Goal: Task Accomplishment & Management: Manage account settings

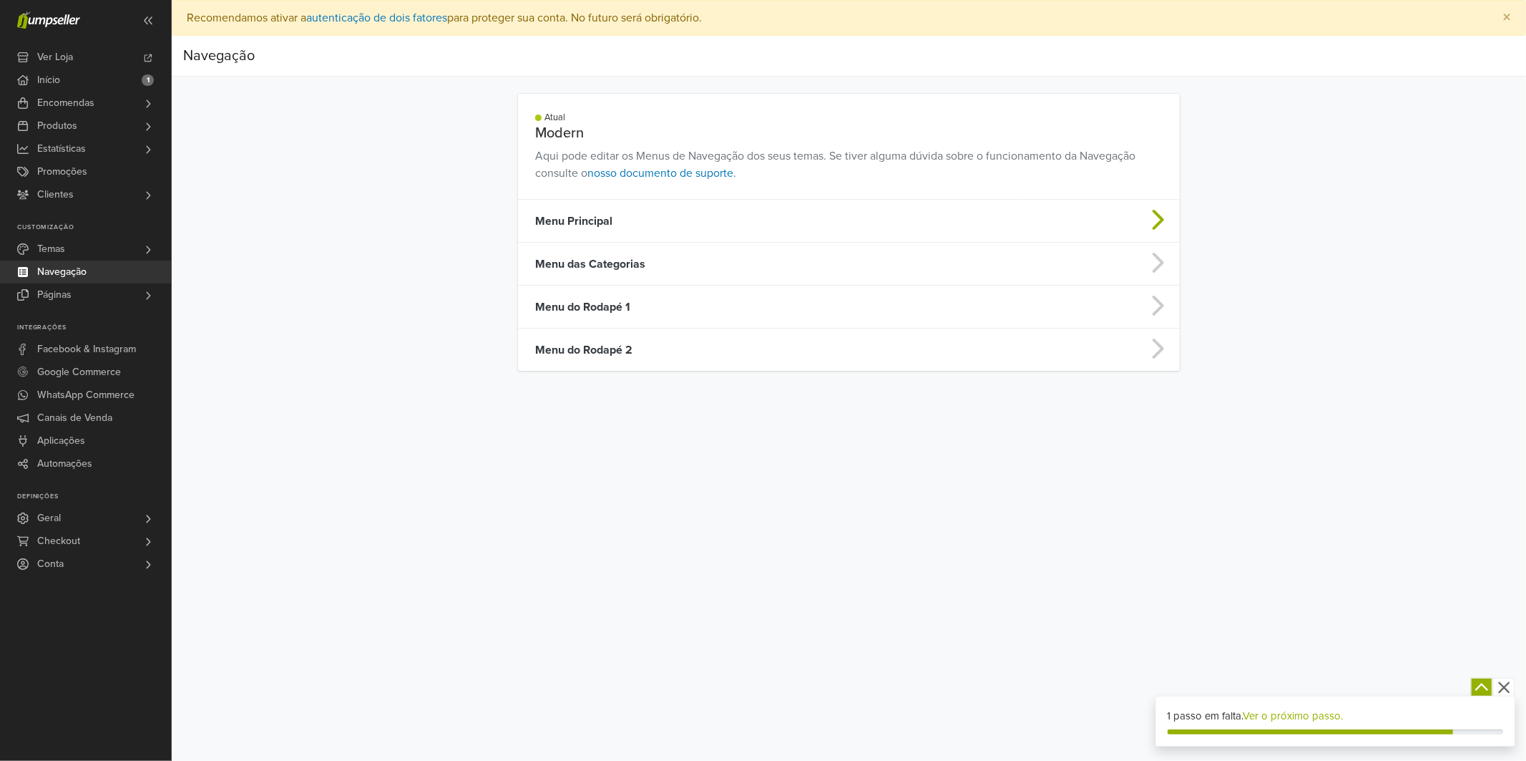
click at [593, 223] on td "Menu Principal" at bounding box center [769, 221] width 502 height 43
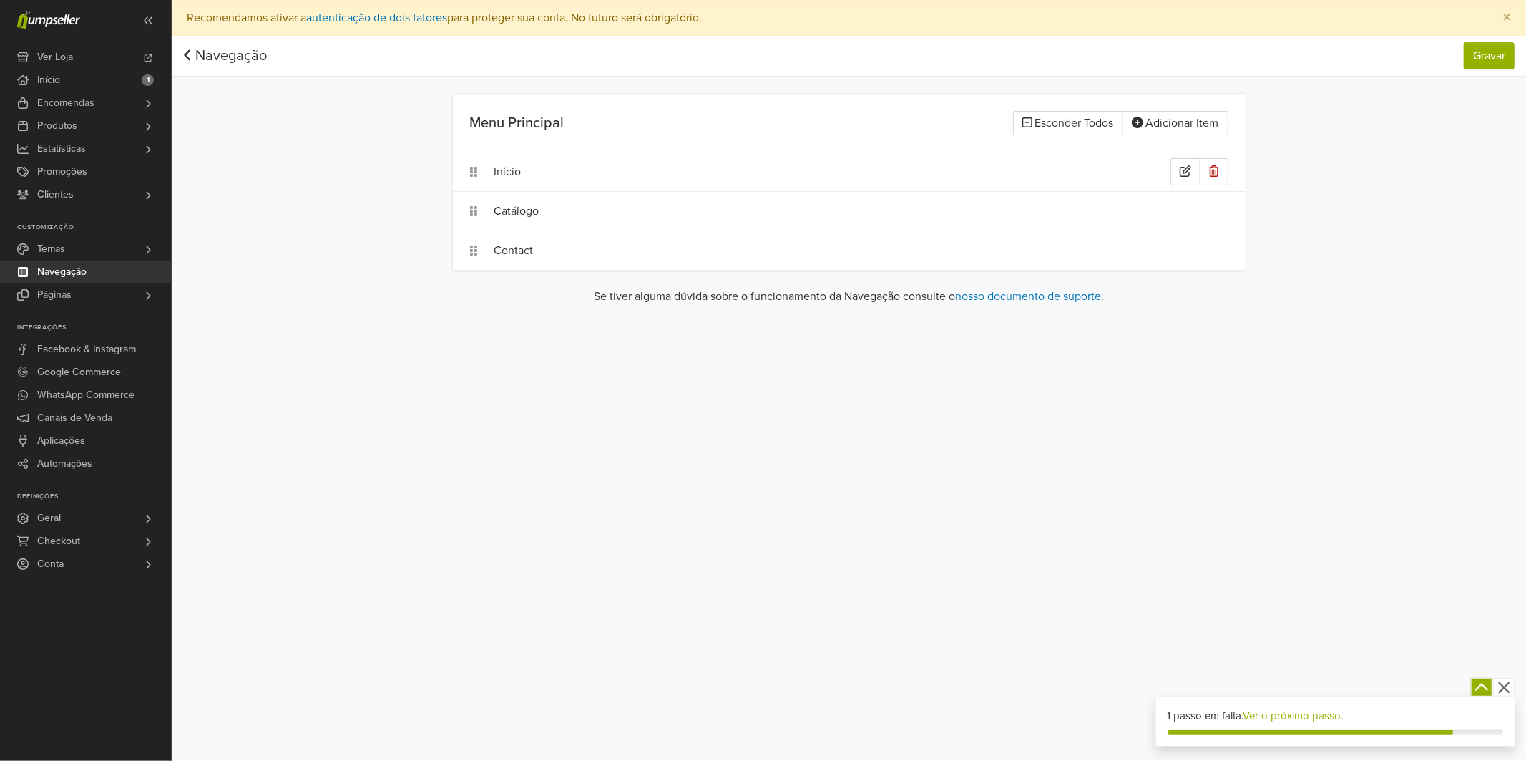
click at [785, 174] on div "Início" at bounding box center [833, 171] width 676 height 27
click at [931, 227] on div "Catálogo" at bounding box center [849, 211] width 793 height 39
click at [1182, 212] on icon "button" at bounding box center [1185, 210] width 11 height 11
click at [1187, 250] on icon "button" at bounding box center [1185, 249] width 11 height 11
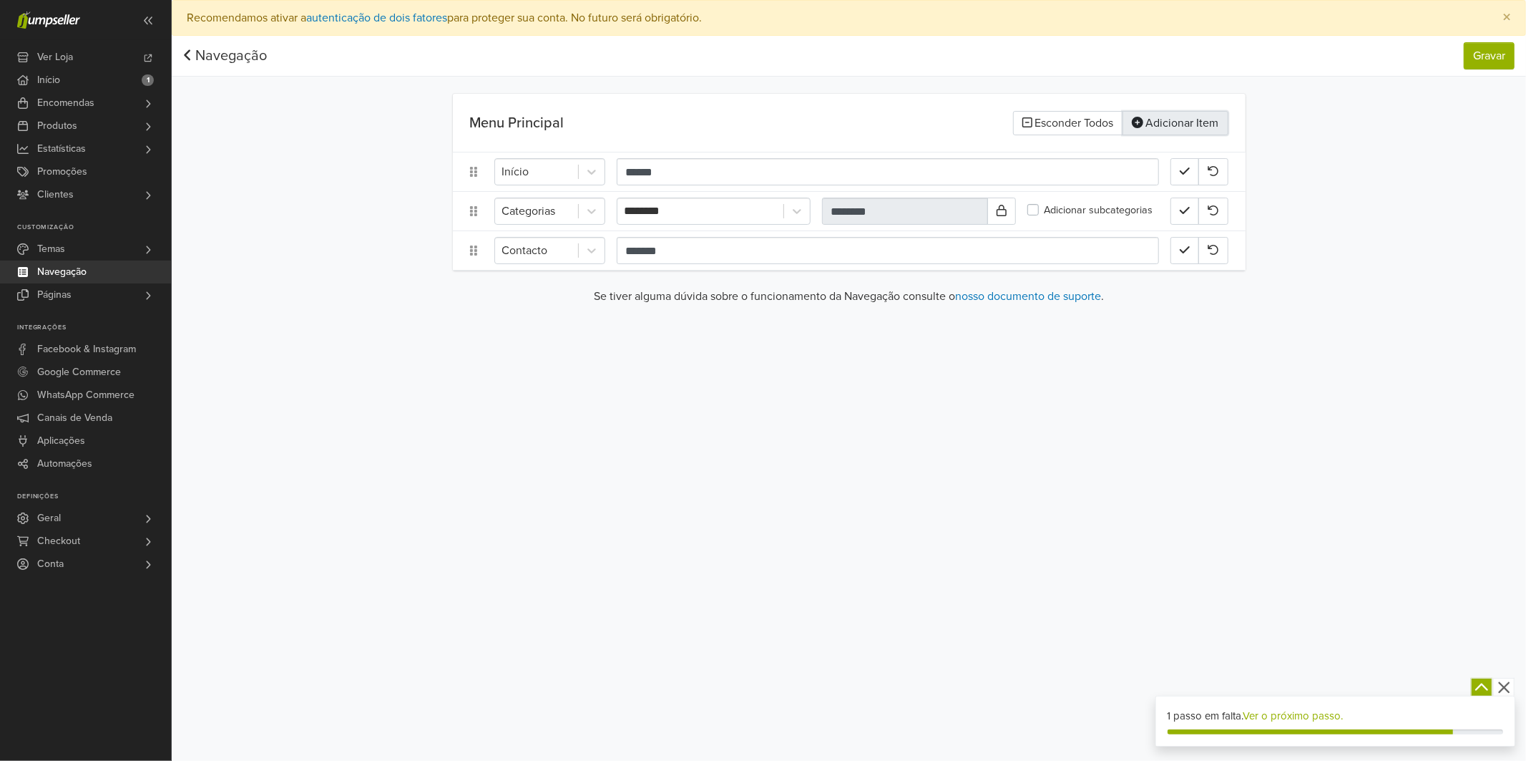
click at [1177, 130] on button "Adicionar Item" at bounding box center [1176, 123] width 106 height 24
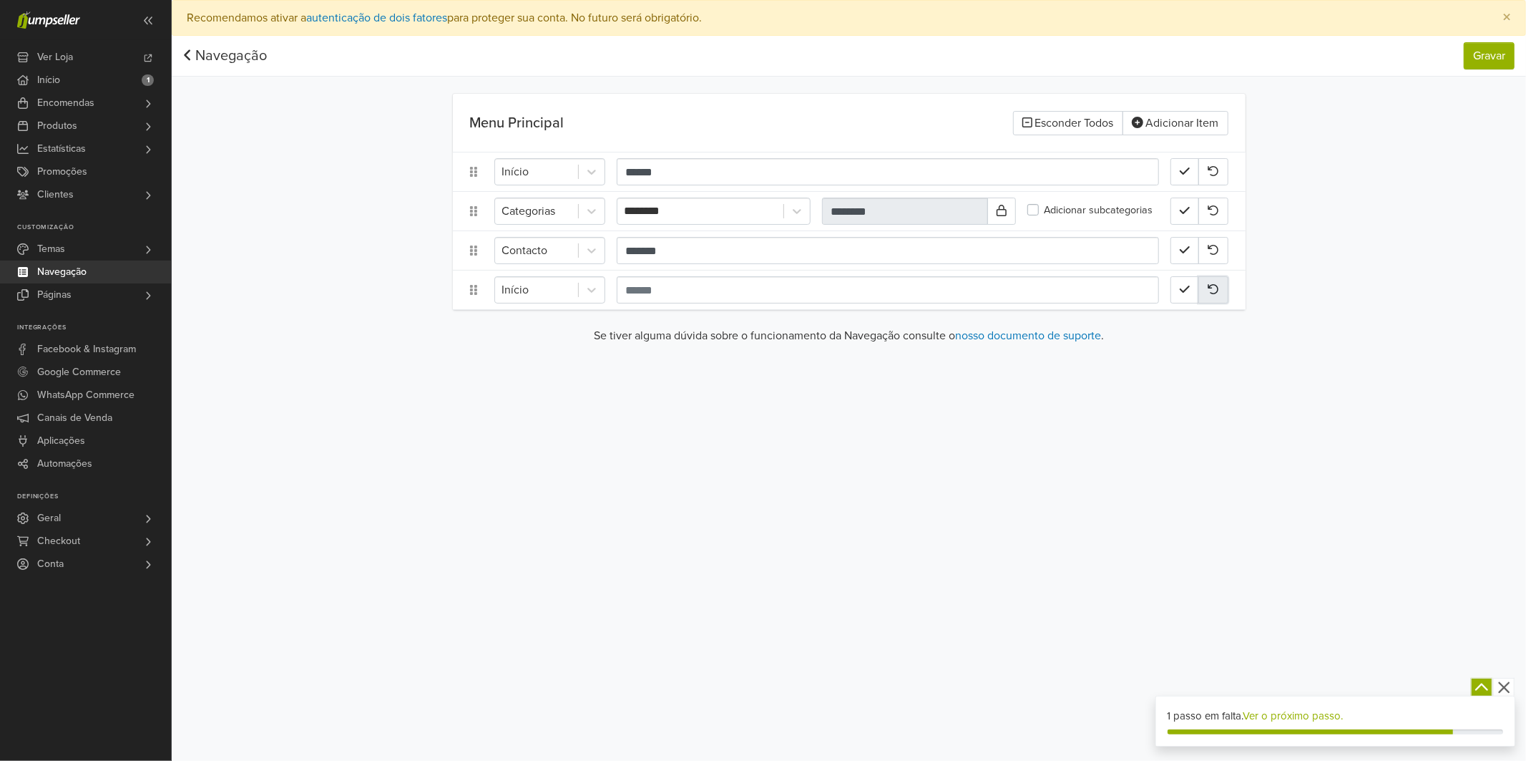
drag, startPoint x: 1060, startPoint y: 290, endPoint x: 1217, endPoint y: 283, distance: 156.9
click at [1217, 282] on button "button" at bounding box center [1214, 289] width 30 height 27
click at [1217, 282] on button "button" at bounding box center [1214, 289] width 29 height 27
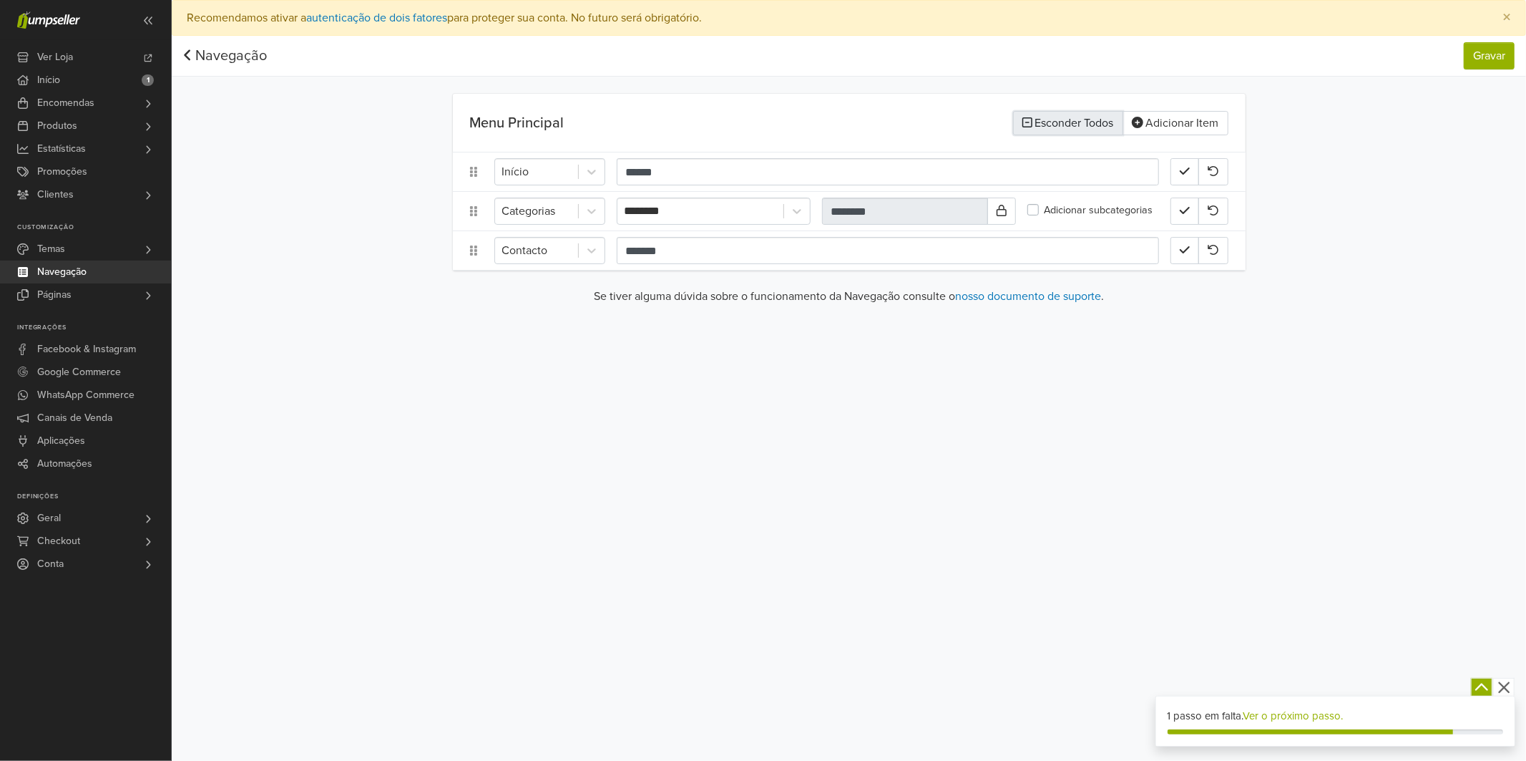
click at [1096, 130] on button "Esconder Todos" at bounding box center [1068, 123] width 110 height 24
click at [1485, 59] on button "Gravar" at bounding box center [1489, 55] width 51 height 27
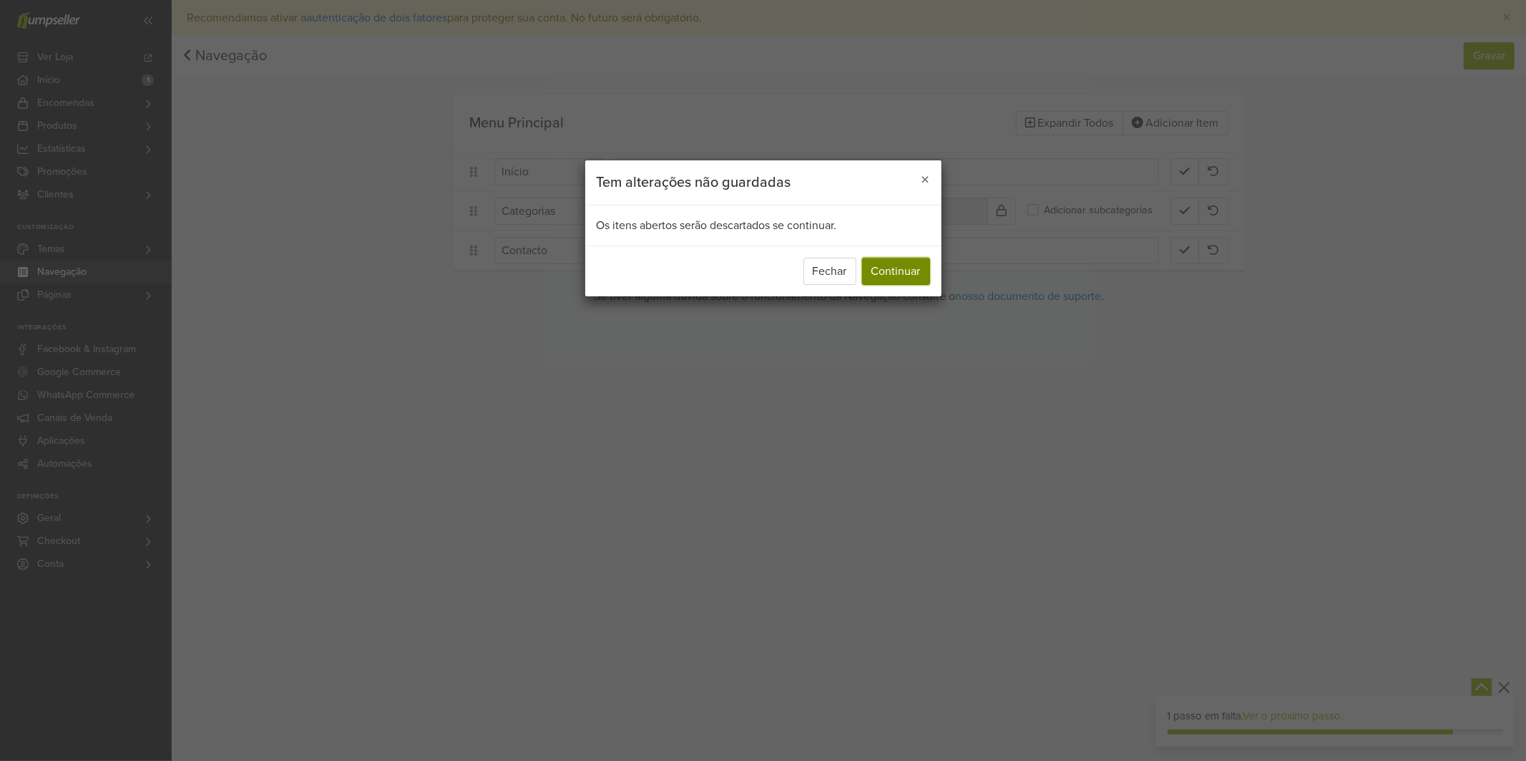
click at [902, 268] on button "Continuar" at bounding box center [896, 271] width 68 height 27
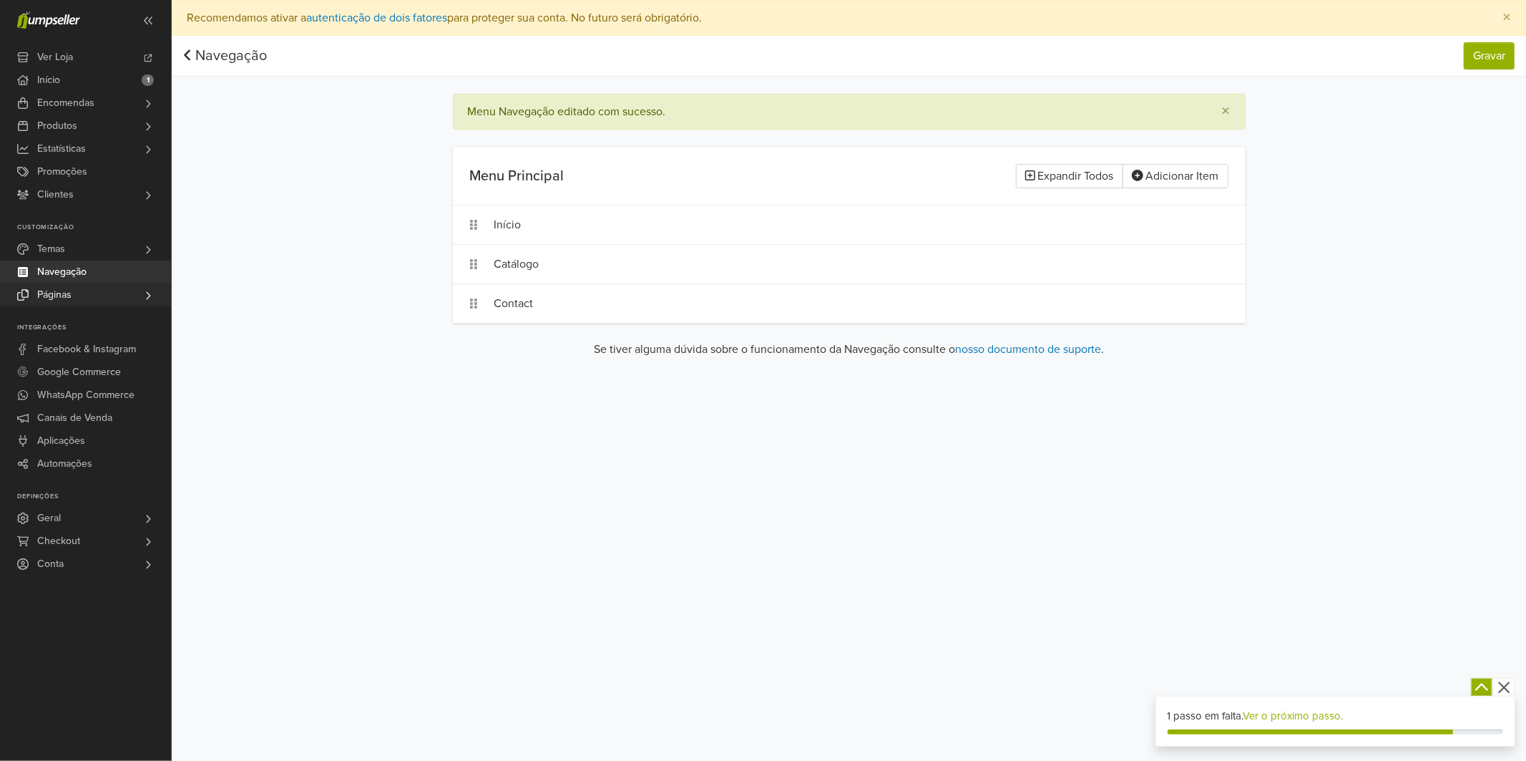
click at [79, 291] on link "Páginas" at bounding box center [85, 294] width 171 height 23
click at [79, 311] on span "Todas as Páginas" at bounding box center [78, 314] width 76 height 17
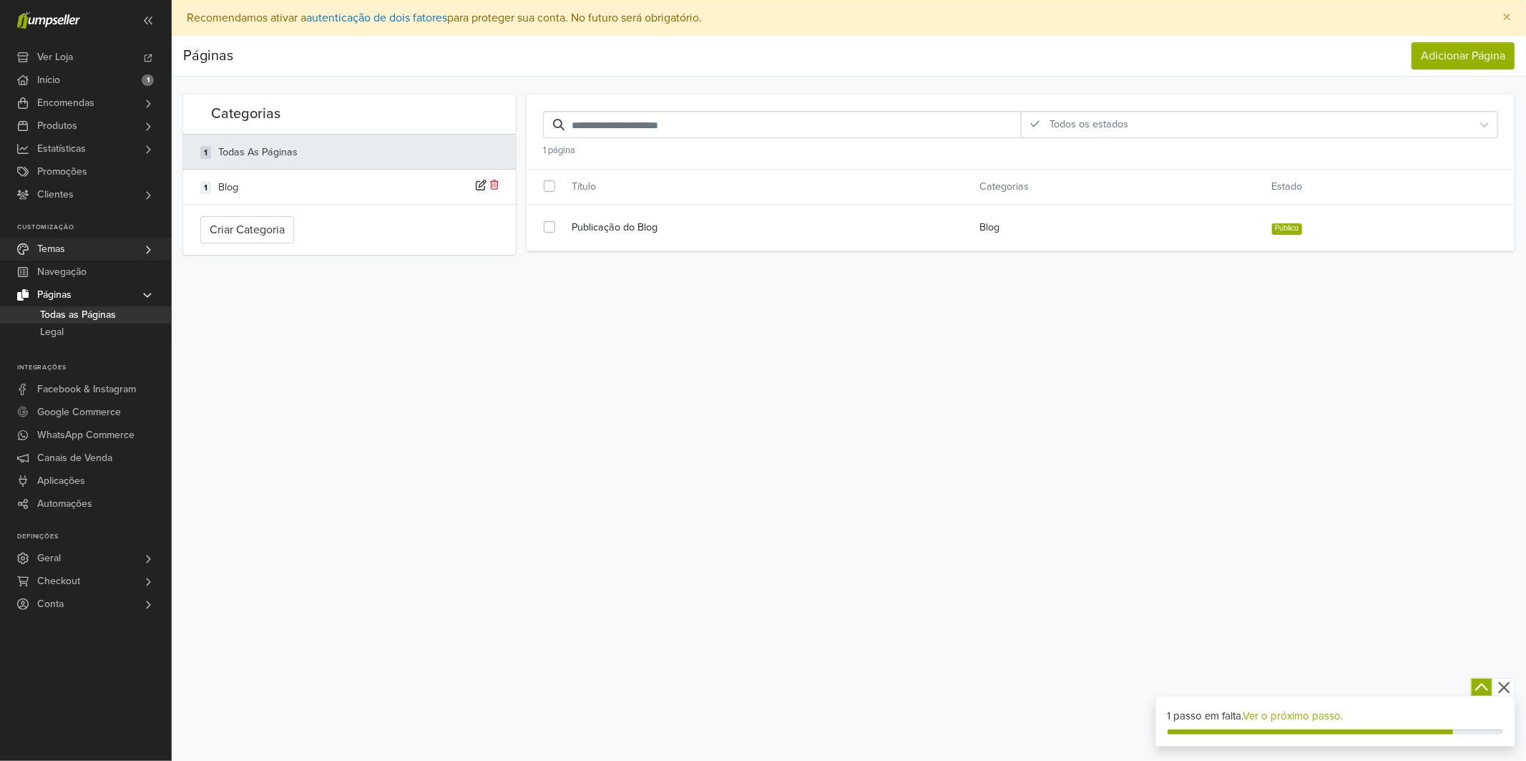
click at [73, 248] on link "Temas" at bounding box center [85, 249] width 171 height 23
click at [94, 278] on span "Editor Visual" at bounding box center [67, 286] width 55 height 17
